Goal: Information Seeking & Learning: Learn about a topic

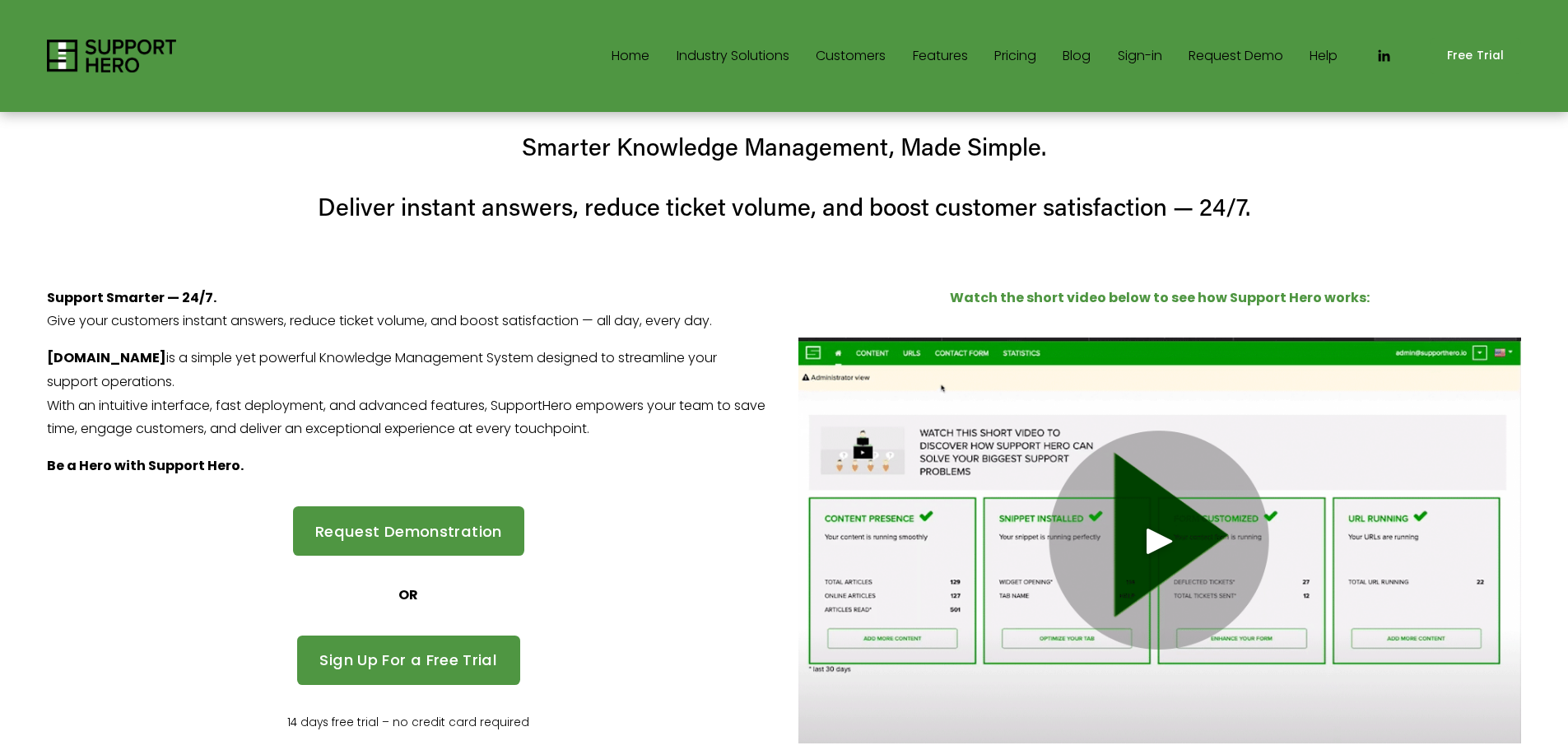
click at [1144, 50] on link "Sign-in" at bounding box center [1140, 55] width 44 height 26
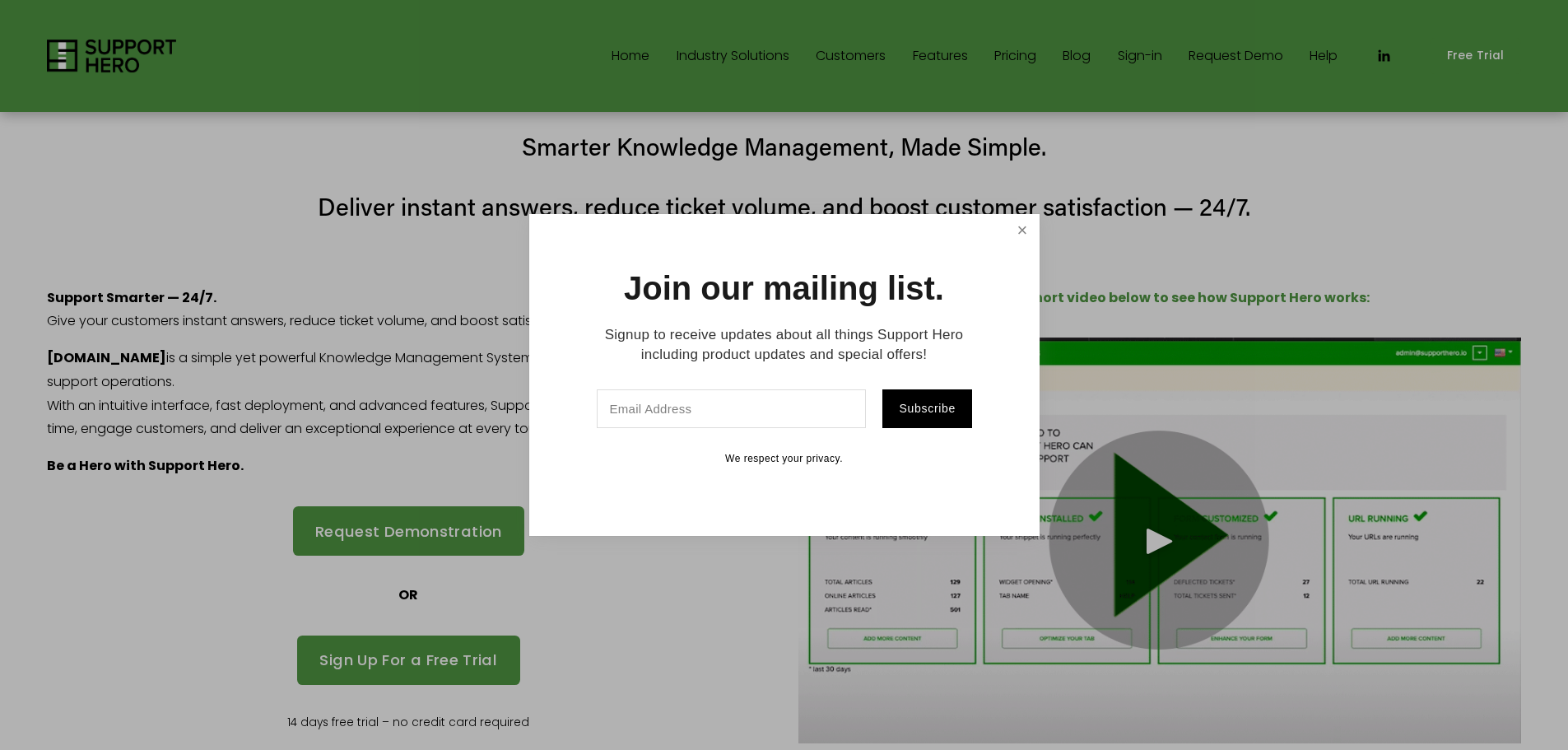
click at [1016, 228] on link "Close" at bounding box center [1022, 231] width 29 height 29
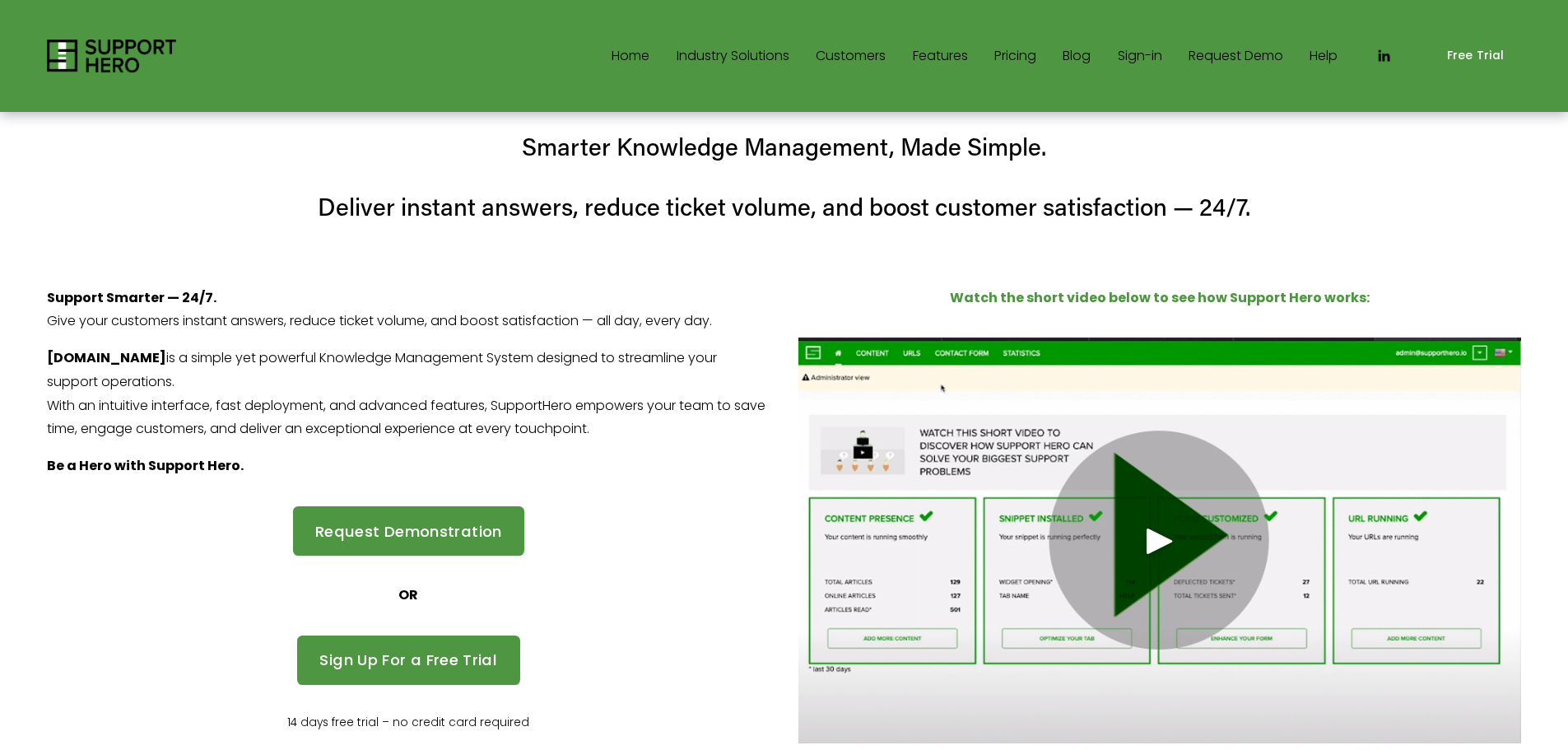
click at [0, 0] on span "SaaS" at bounding box center [0, 0] width 0 height 0
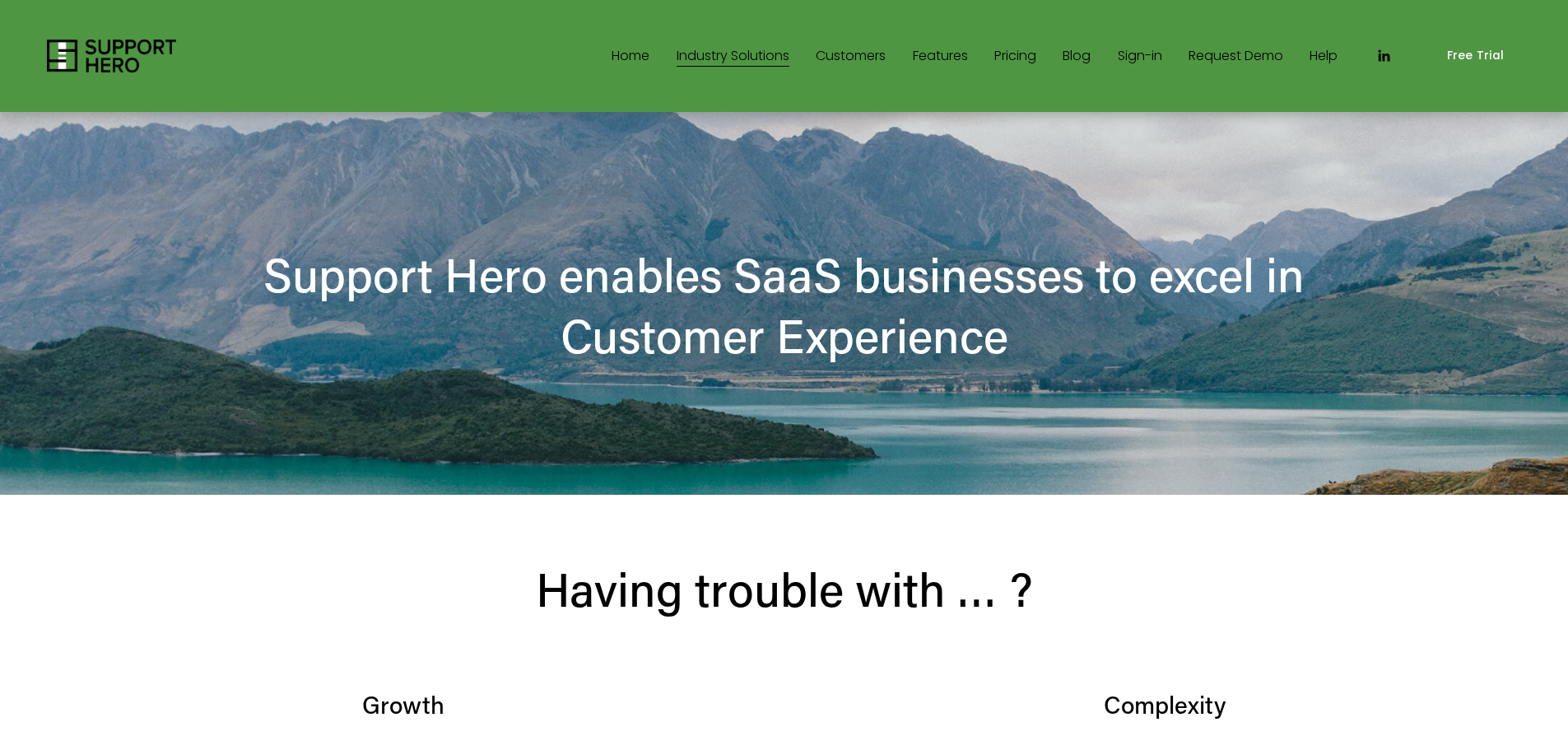
click at [1066, 56] on link "Blog" at bounding box center [1077, 55] width 28 height 26
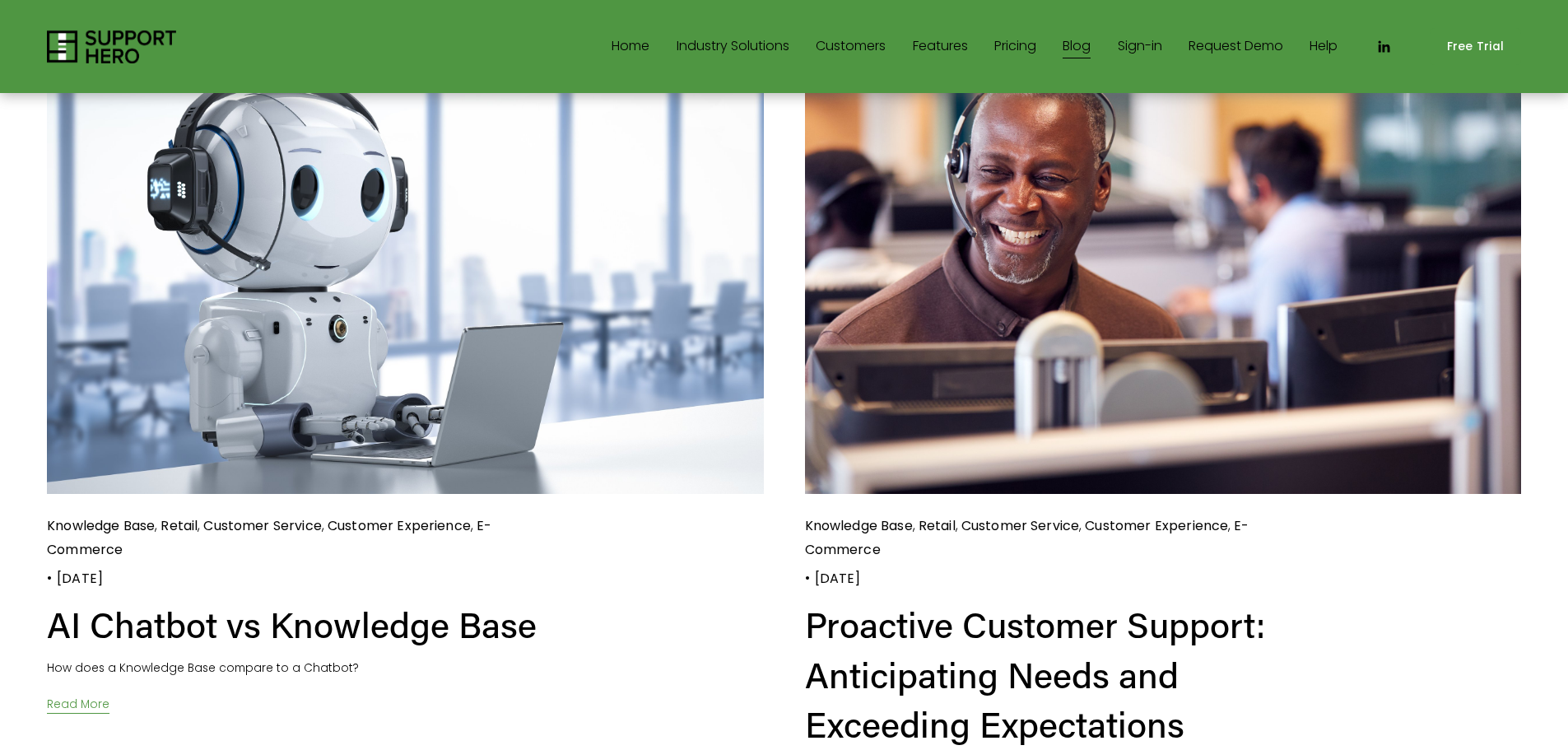
scroll to position [329, 0]
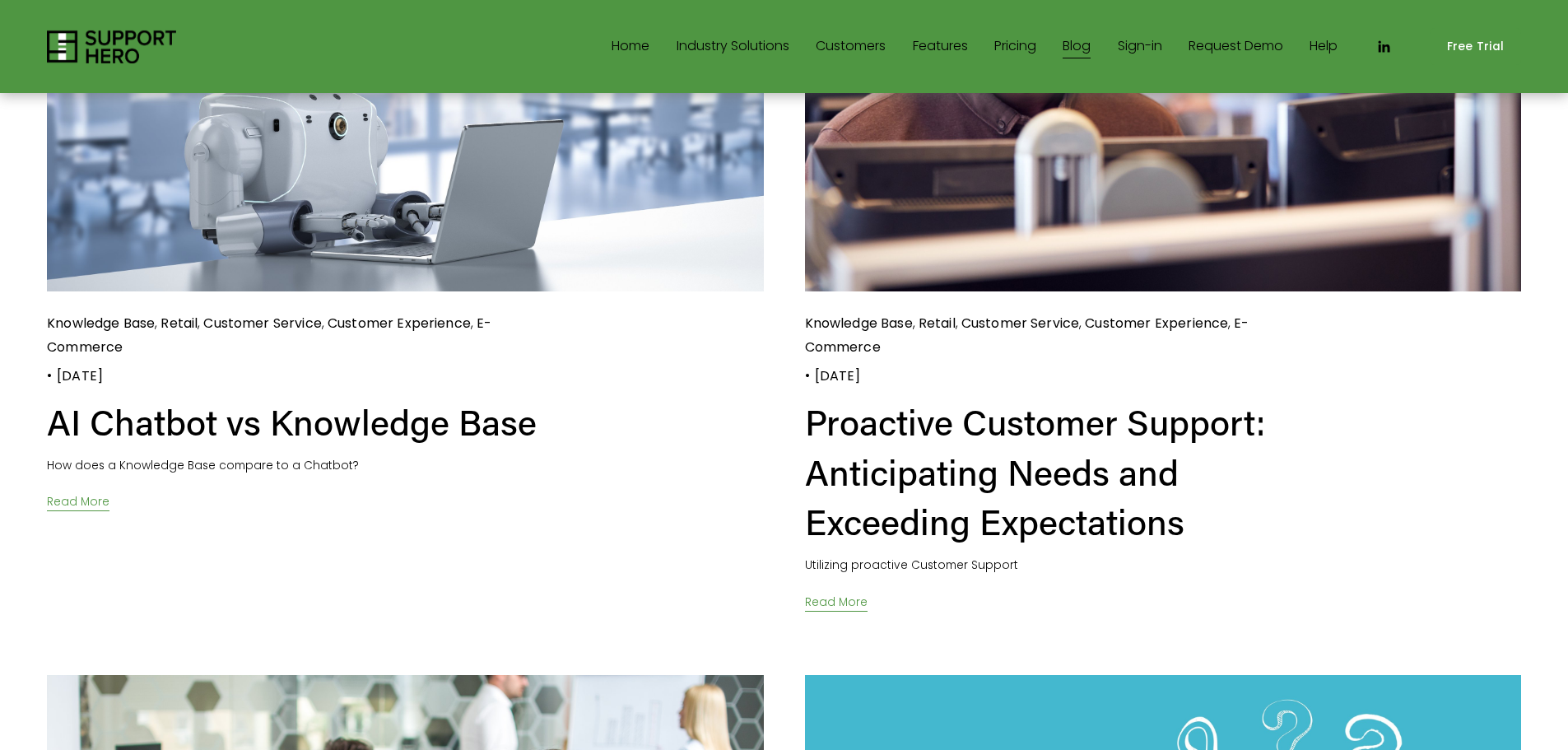
click at [88, 498] on link "Read More" at bounding box center [78, 495] width 62 height 38
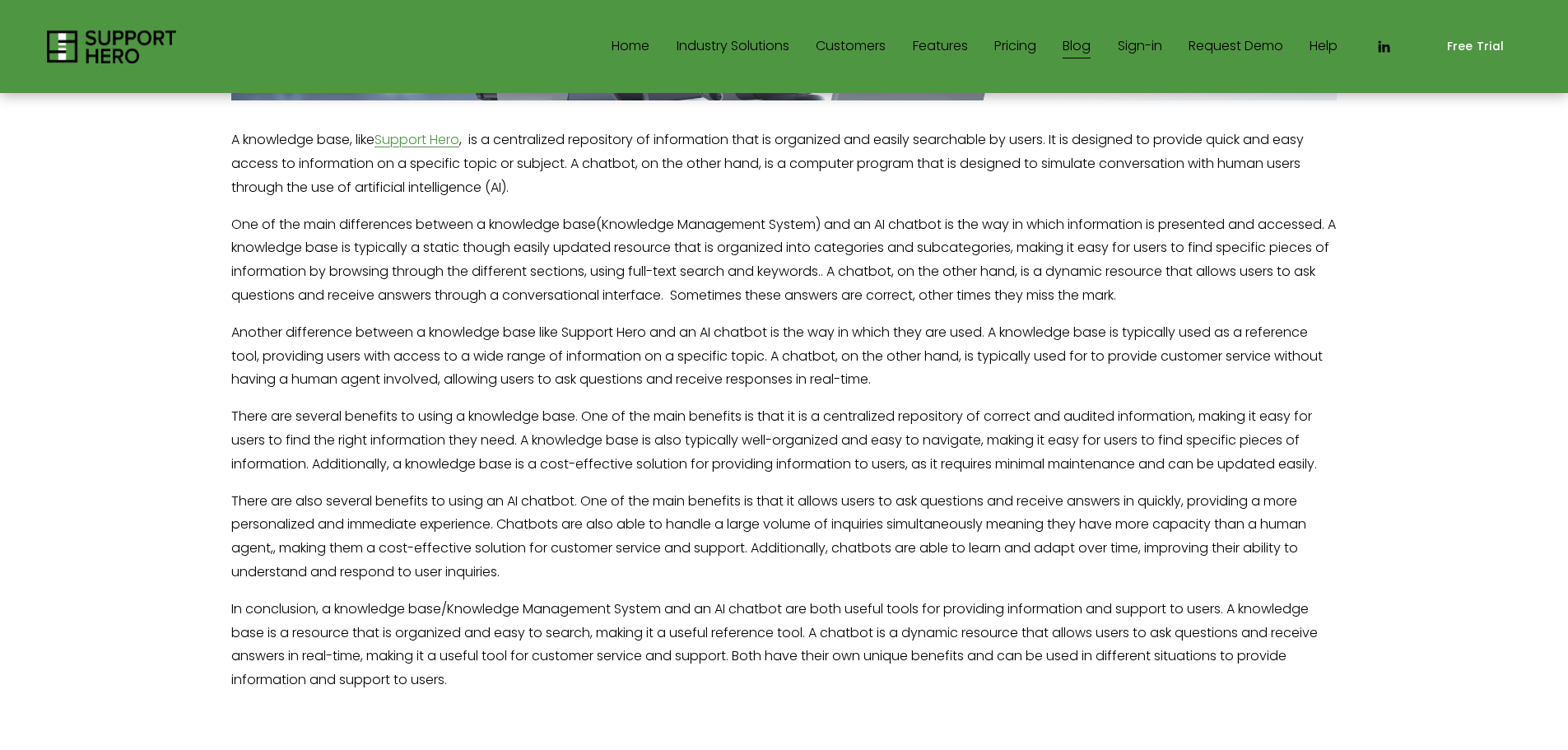
scroll to position [823, 0]
